Goal: Find contact information: Find contact information

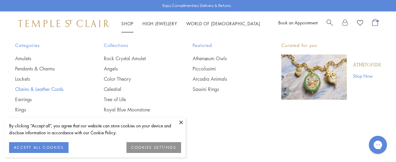
click at [41, 88] on link "Chains & Leather Cords" at bounding box center [47, 89] width 65 height 7
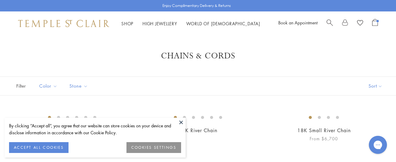
scroll to position [91, 0]
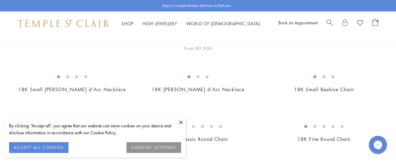
click at [178, 124] on button at bounding box center [181, 122] width 9 height 9
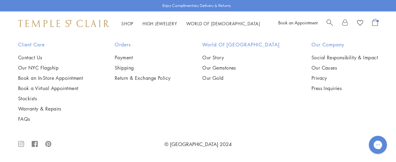
scroll to position [574, 0]
click at [0, 0] on img at bounding box center [0, 0] width 0 height 0
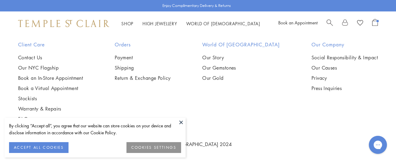
drag, startPoint x: 204, startPoint y: 94, endPoint x: 197, endPoint y: 99, distance: 9.0
click at [0, 0] on img at bounding box center [0, 0] width 0 height 0
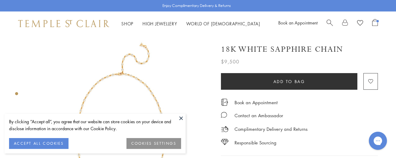
click at [180, 116] on button at bounding box center [181, 118] width 9 height 9
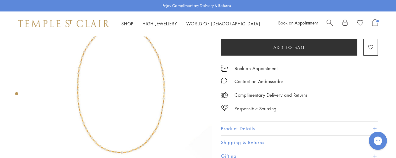
scroll to position [60, 0]
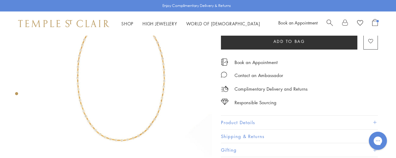
drag, startPoint x: 260, startPoint y: 121, endPoint x: 267, endPoint y: 120, distance: 7.1
click at [261, 121] on button "Product Details" at bounding box center [299, 123] width 157 height 14
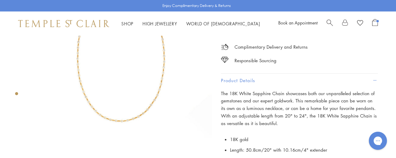
scroll to position [0, 0]
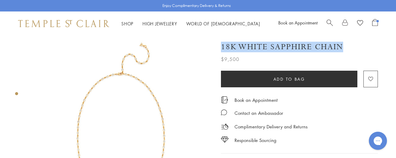
drag, startPoint x: 343, startPoint y: 46, endPoint x: 344, endPoint y: 43, distance: 4.1
click at [344, 43] on div "18K White Sapphire Chain" at bounding box center [299, 47] width 157 height 11
drag, startPoint x: 342, startPoint y: 45, endPoint x: 347, endPoint y: 45, distance: 5.4
click at [347, 45] on div "18K White Sapphire Chain" at bounding box center [299, 47] width 157 height 11
click at [344, 48] on div "18K White Sapphire Chain" at bounding box center [299, 47] width 157 height 11
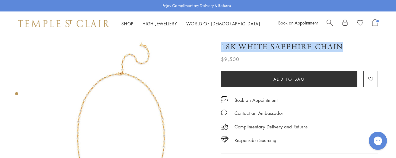
copy h1 "18K White Sapphire Chain"
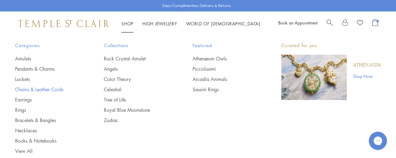
click at [31, 88] on link "Chains & Leather Cords" at bounding box center [47, 89] width 65 height 7
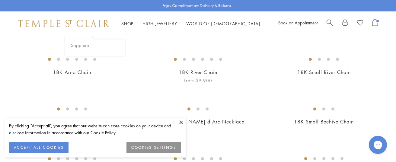
scroll to position [91, 0]
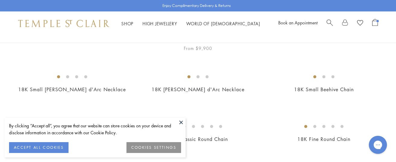
click at [178, 123] on button at bounding box center [181, 122] width 9 height 9
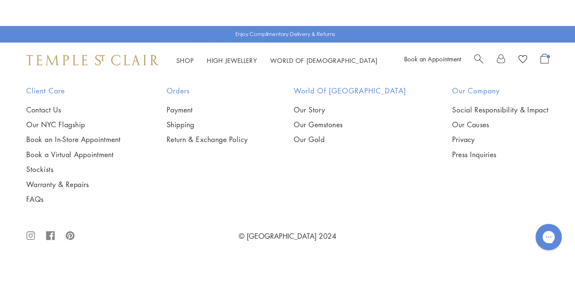
scroll to position [753, 0]
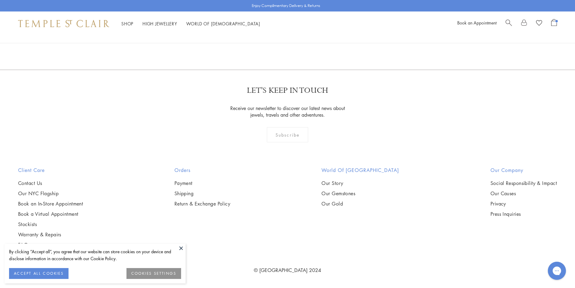
scroll to position [755, 0]
click at [0, 0] on img at bounding box center [0, 0] width 0 height 0
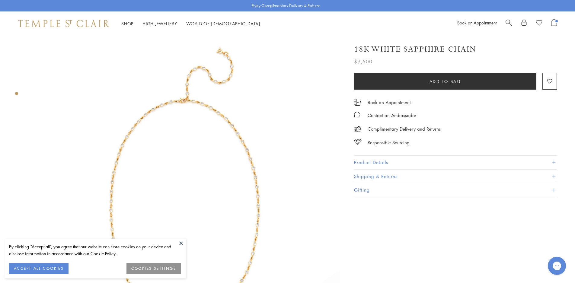
click at [419, 164] on button "Product Details" at bounding box center [455, 163] width 203 height 14
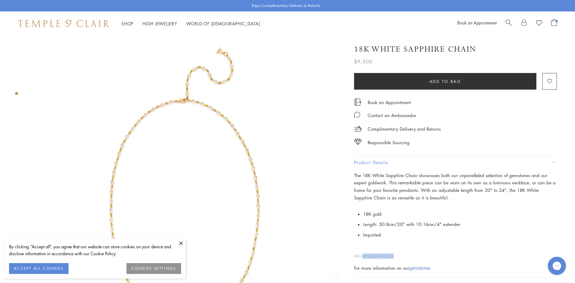
drag, startPoint x: 398, startPoint y: 255, endPoint x: 364, endPoint y: 256, distance: 33.8
click at [364, 256] on p "SKU: N76822-WS20EX" at bounding box center [455, 253] width 203 height 11
copy span "N76822-WS20EX"
click at [179, 240] on button at bounding box center [181, 243] width 9 height 9
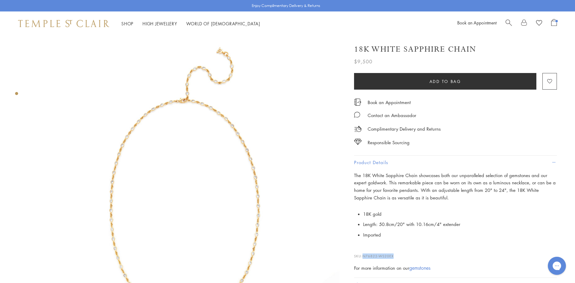
click at [184, 149] on img at bounding box center [184, 190] width 309 height 309
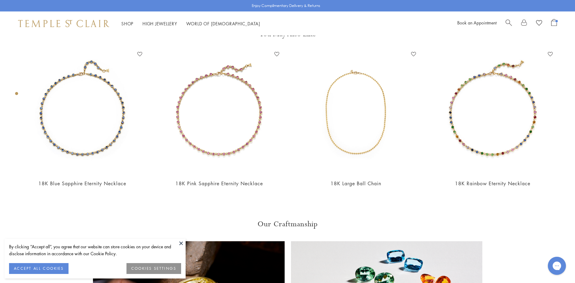
scroll to position [392, 0]
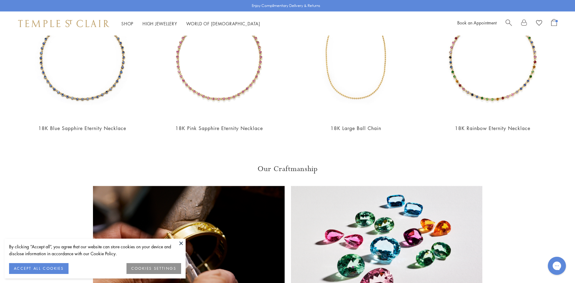
click at [183, 243] on button at bounding box center [181, 243] width 9 height 9
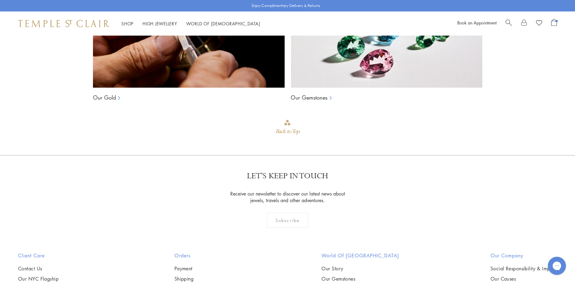
scroll to position [707, 0]
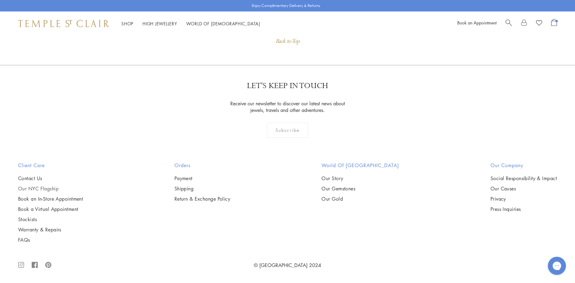
click at [37, 189] on link "Our NYC Flagship" at bounding box center [50, 188] width 65 height 7
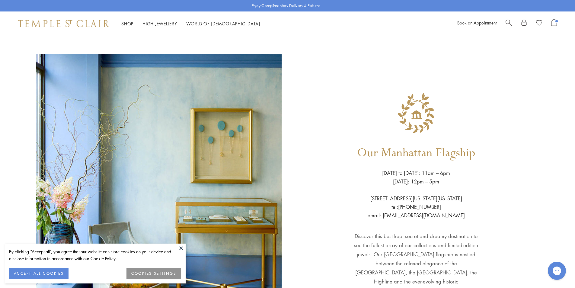
scroll to position [30, 0]
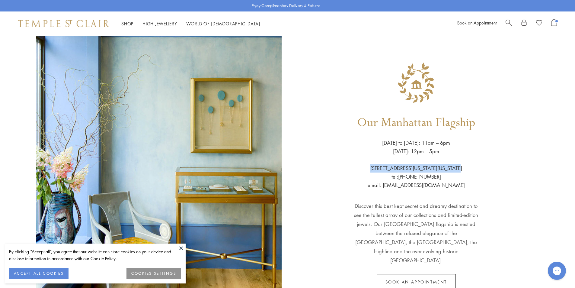
drag, startPoint x: 468, startPoint y: 172, endPoint x: 363, endPoint y: 176, distance: 105.7
click at [363, 176] on div "Our Manhattan Flagship [DATE] to [DATE]: 11am – 6pm [DATE]: 12pm – 5pm [STREET_…" at bounding box center [416, 185] width 245 height 322
copy p "[STREET_ADDRESS][US_STATE][US_STATE]"
